Goal: Find specific page/section: Find specific page/section

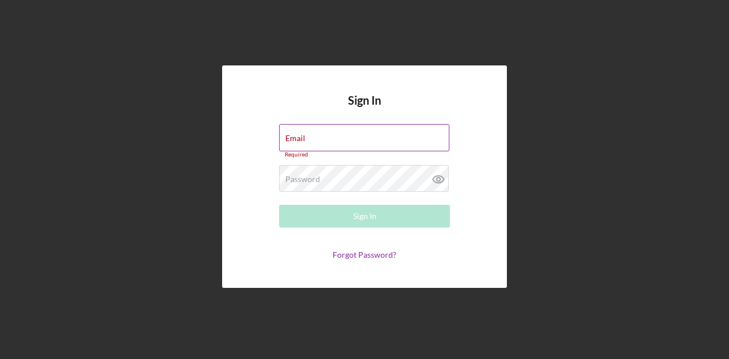
type input "[EMAIL_ADDRESS][DOMAIN_NAME]"
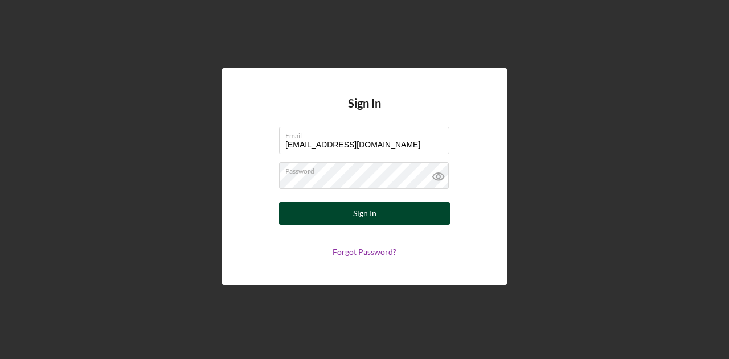
click at [386, 212] on button "Sign In" at bounding box center [364, 213] width 171 height 23
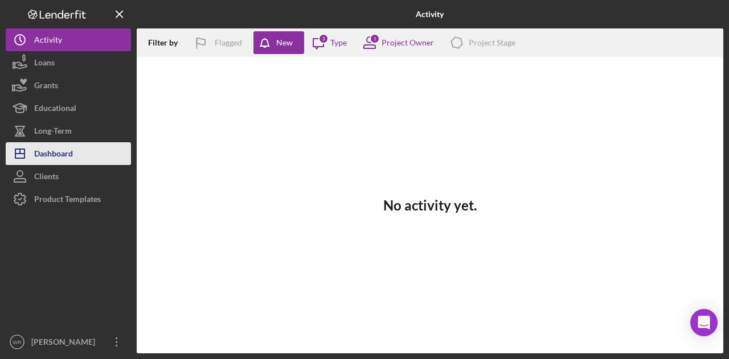
click at [80, 157] on button "Icon/Dashboard Dashboard" at bounding box center [68, 153] width 125 height 23
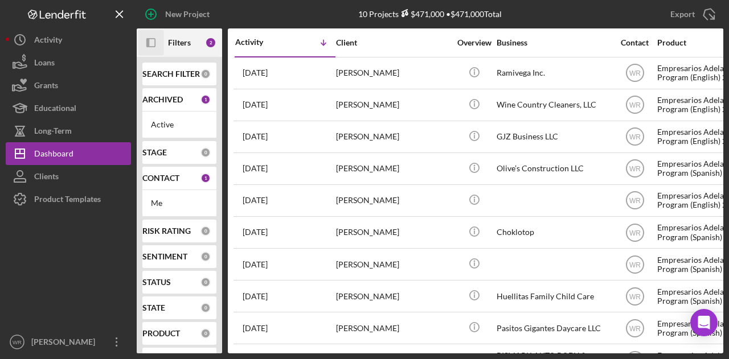
click at [148, 40] on icon "button" at bounding box center [147, 42] width 3 height 9
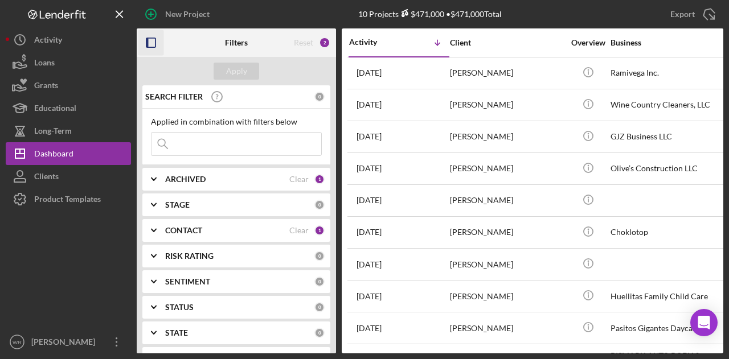
click at [197, 230] on b "CONTACT" at bounding box center [183, 230] width 37 height 9
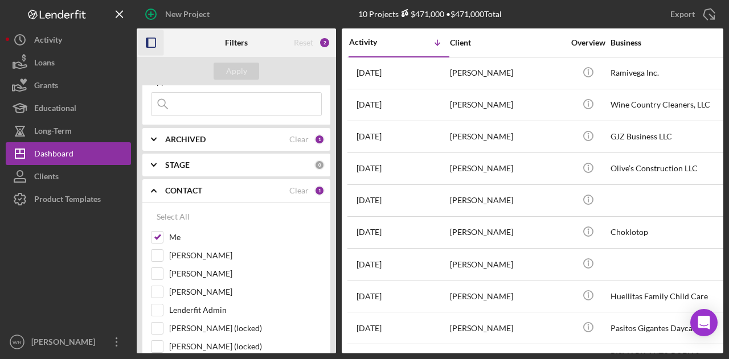
scroll to position [57, 0]
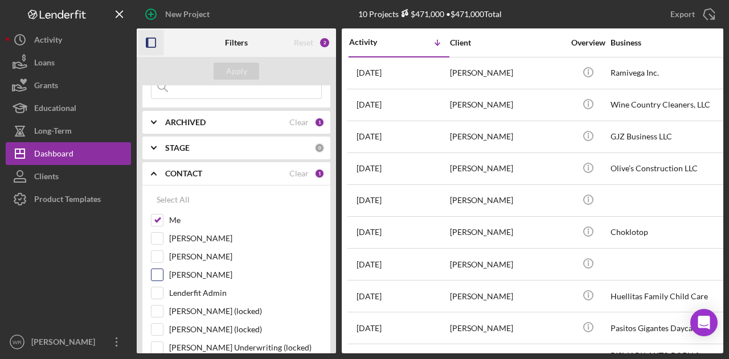
click at [205, 273] on label "[PERSON_NAME]" at bounding box center [245, 274] width 153 height 11
click at [163, 273] on input "[PERSON_NAME]" at bounding box center [157, 274] width 11 height 11
checkbox input "true"
click at [238, 52] on div "Filters" at bounding box center [236, 42] width 23 height 28
click at [239, 66] on div "Apply" at bounding box center [236, 71] width 21 height 17
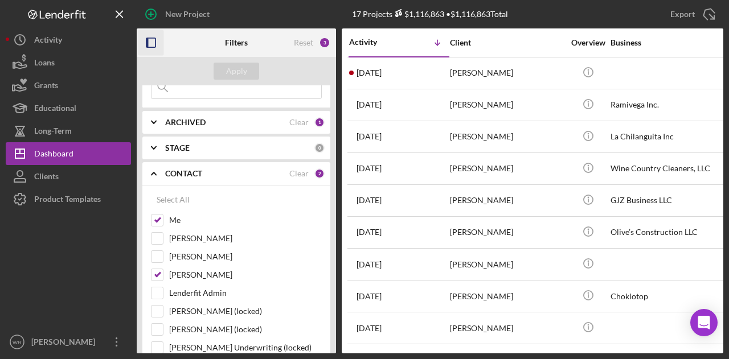
click at [150, 45] on icon "button" at bounding box center [151, 43] width 26 height 26
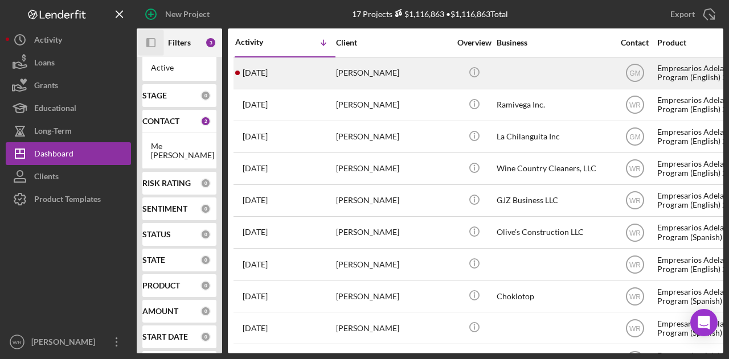
click at [399, 78] on div "[PERSON_NAME]" at bounding box center [393, 73] width 114 height 30
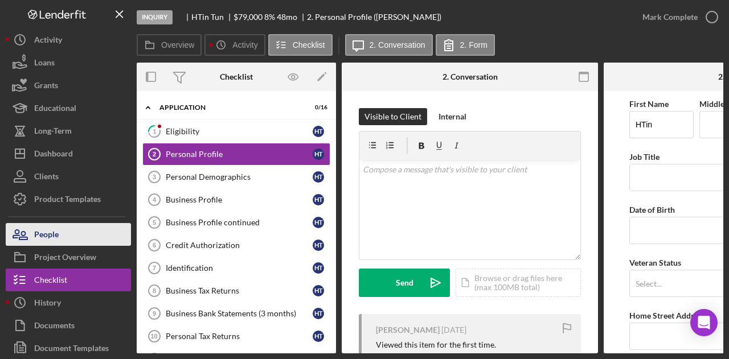
click at [104, 229] on button "People" at bounding box center [68, 234] width 125 height 23
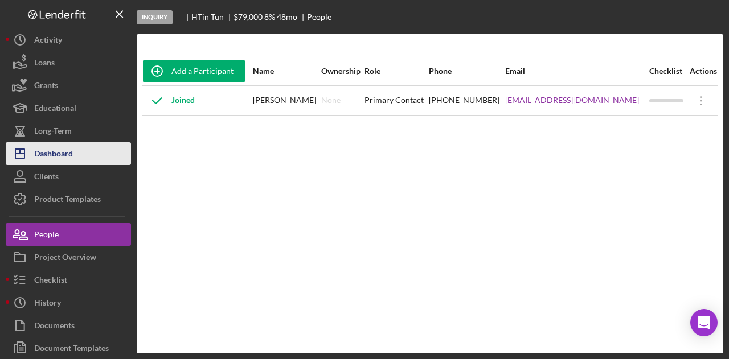
click at [107, 154] on button "Icon/Dashboard Dashboard" at bounding box center [68, 153] width 125 height 23
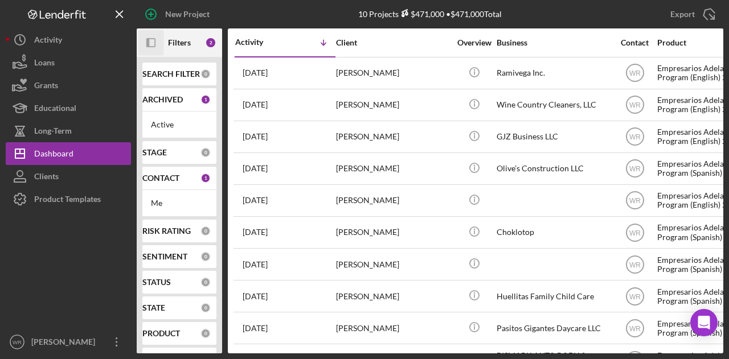
click at [152, 42] on icon "Icon/Panel Side Expand" at bounding box center [151, 43] width 26 height 26
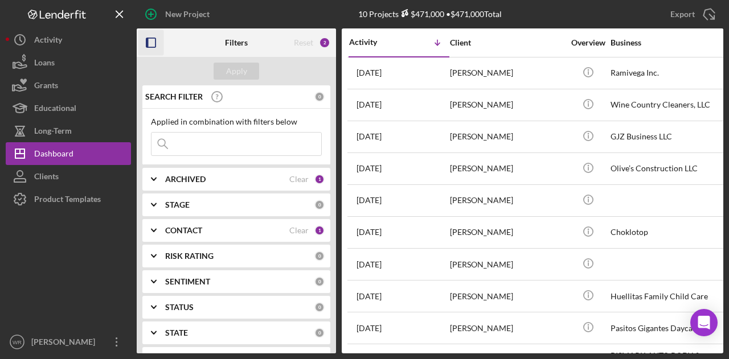
click at [199, 227] on b "CONTACT" at bounding box center [183, 230] width 37 height 9
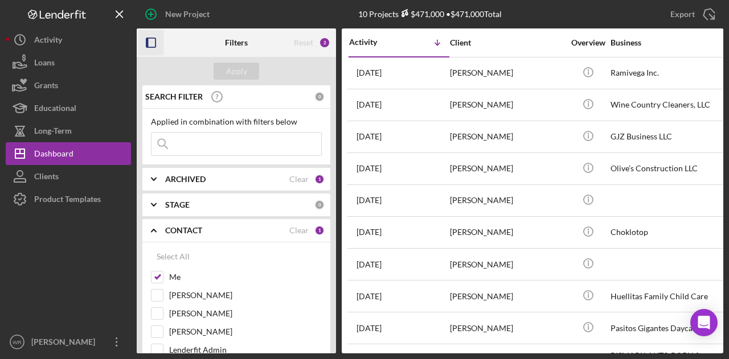
click at [156, 50] on icon "button" at bounding box center [151, 43] width 26 height 26
